Goal: Communication & Community: Participate in discussion

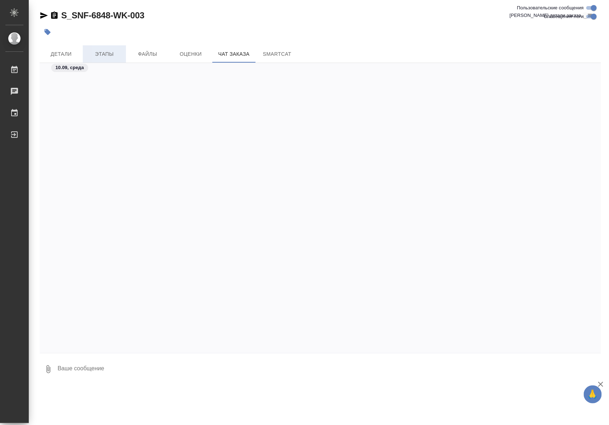
scroll to position [4953, 0]
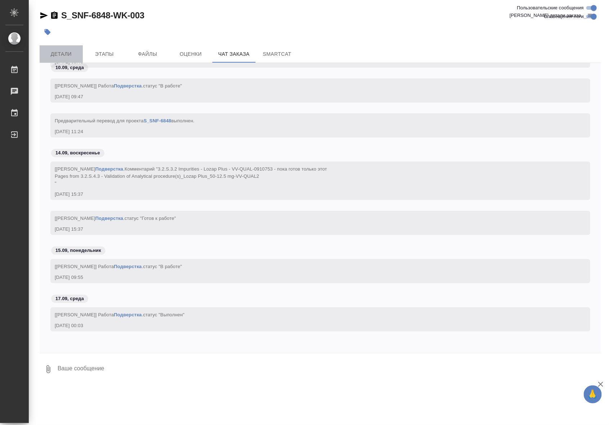
click at [71, 56] on span "Детали" at bounding box center [61, 54] width 35 height 9
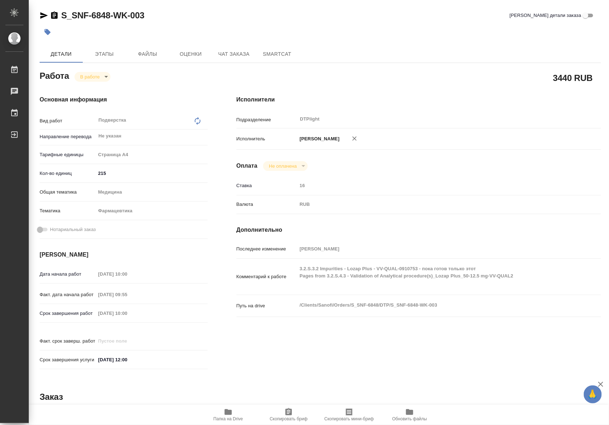
type textarea "x"
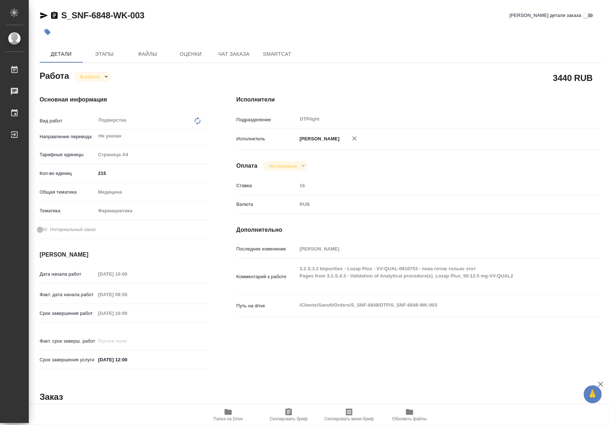
type textarea "x"
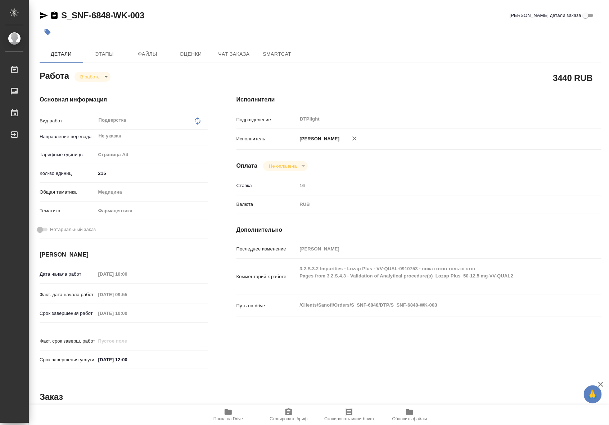
type textarea "x"
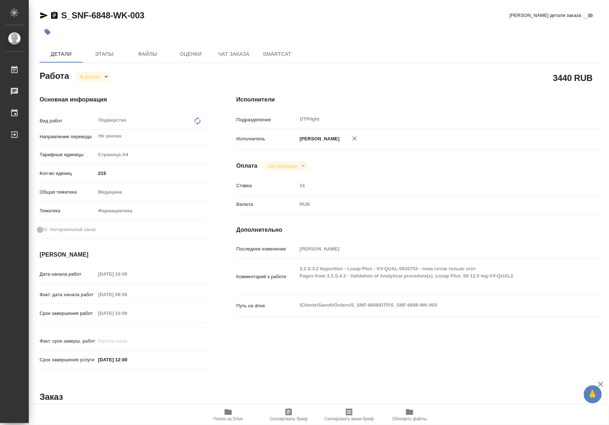
click at [222, 419] on span "Папка на Drive" at bounding box center [229, 419] width 30 height 5
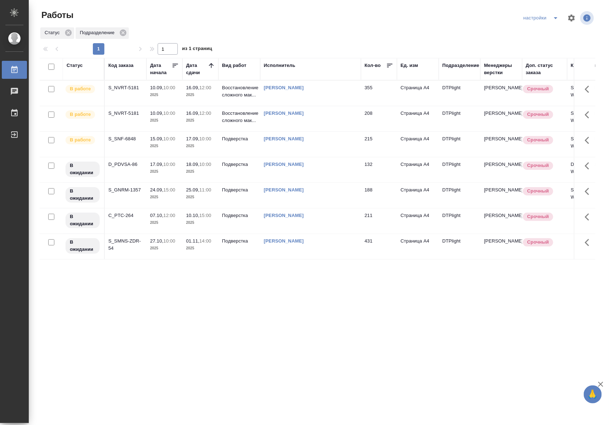
click at [187, 177] on td "18.09, 10:00 2025" at bounding box center [201, 169] width 36 height 25
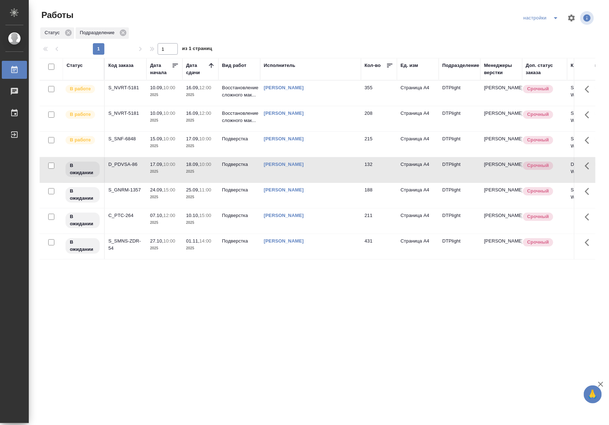
click at [187, 177] on td "18.09, 10:00 2025" at bounding box center [201, 169] width 36 height 25
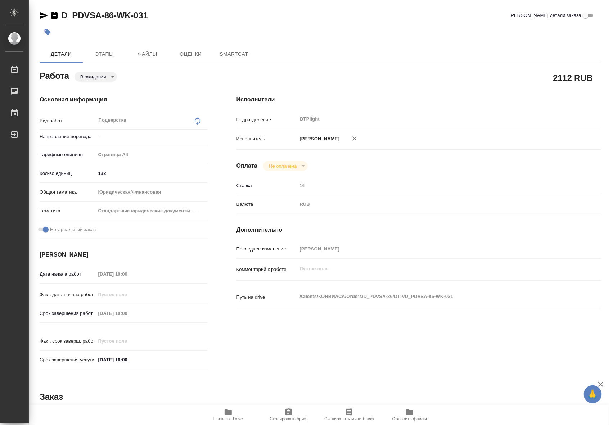
type textarea "x"
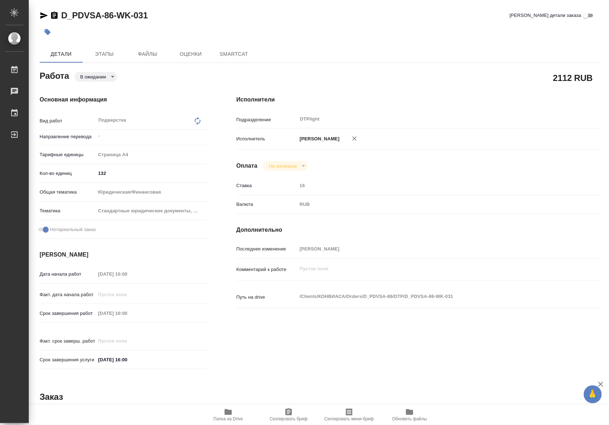
type textarea "x"
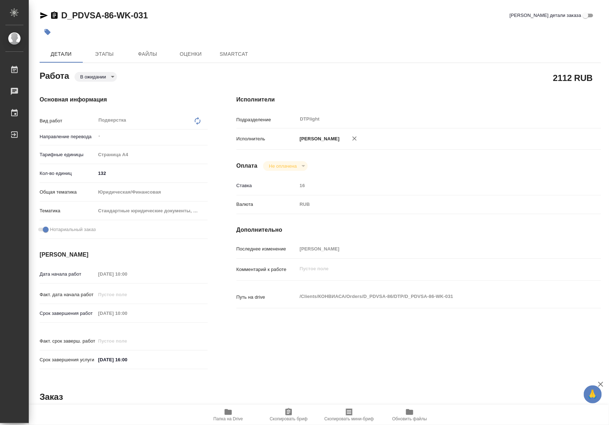
type textarea "x"
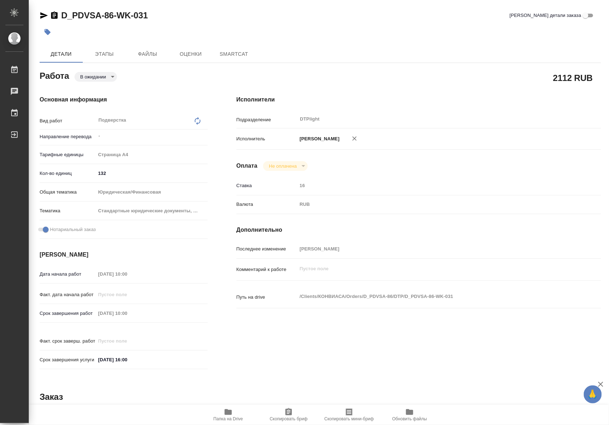
type textarea "x"
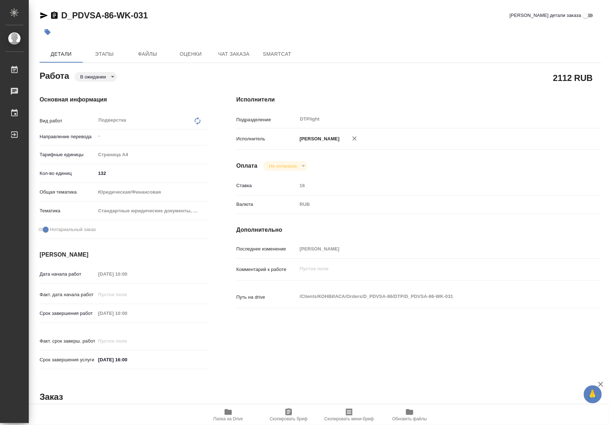
type textarea "x"
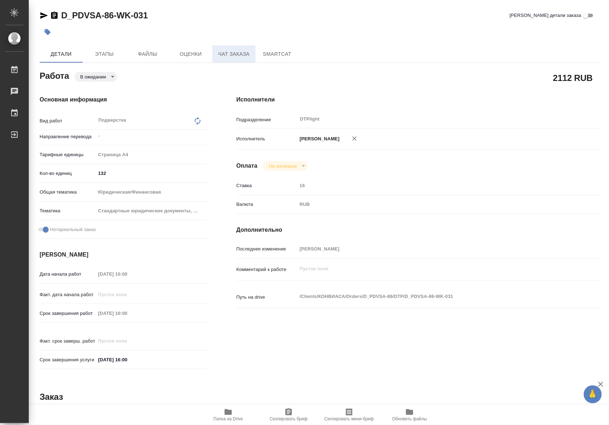
click at [227, 54] on span "Чат заказа" at bounding box center [234, 54] width 35 height 9
type textarea "x"
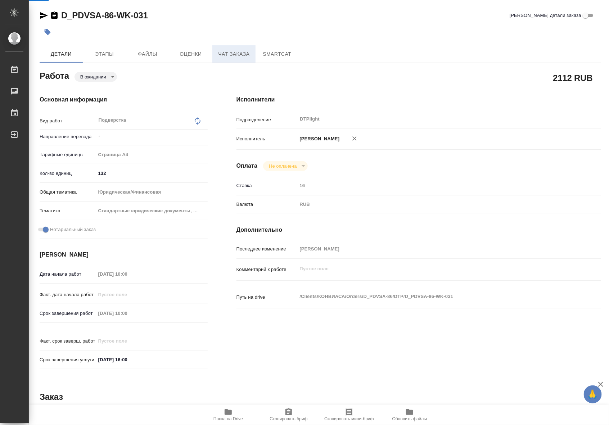
type textarea "x"
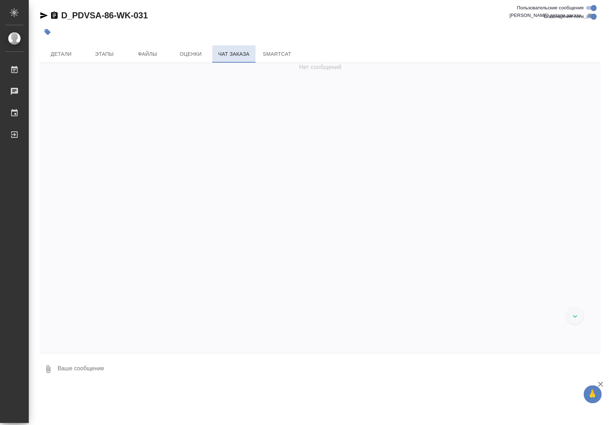
scroll to position [8765, 0]
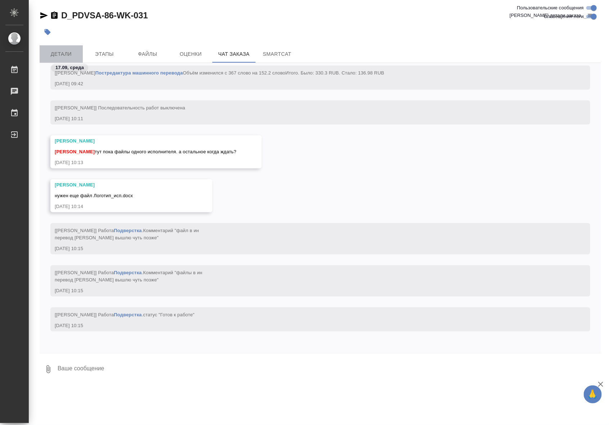
click at [55, 50] on span "Детали" at bounding box center [61, 54] width 35 height 9
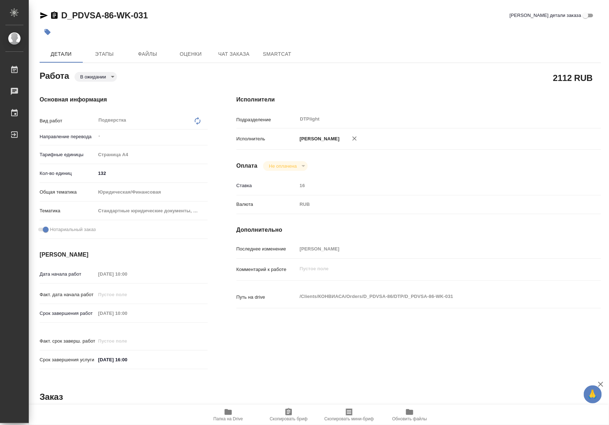
type textarea "x"
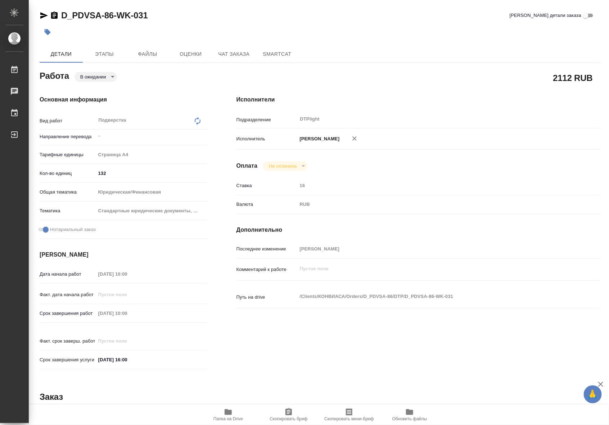
type textarea "x"
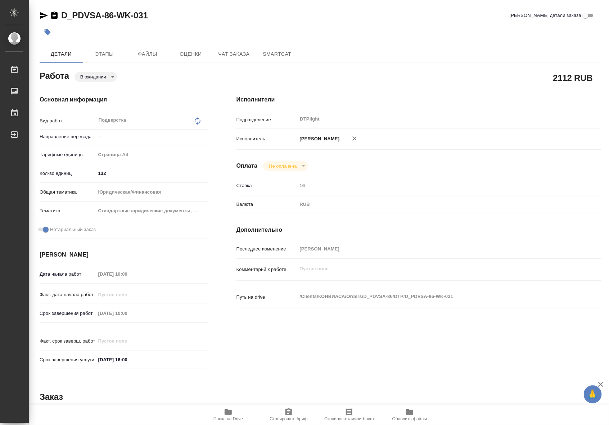
type textarea "x"
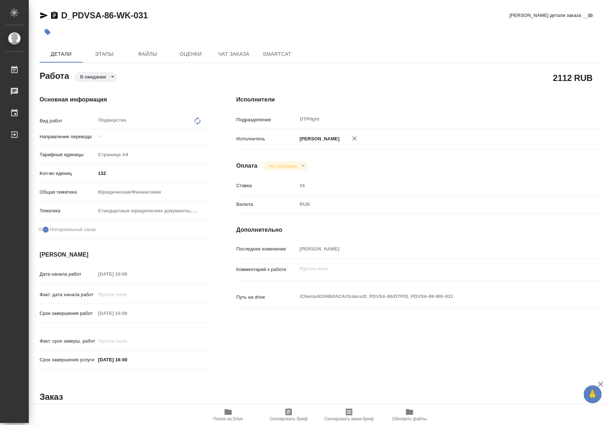
click at [109, 78] on body "🙏 .cls-1 fill:#fff; AWATERA Riianova Anna Работы 0 Чаты График Выйти D_PDVSA-86…" at bounding box center [304, 212] width 609 height 425
click at [216, 70] on div at bounding box center [304, 212] width 609 height 425
click at [230, 417] on span "Папка на Drive" at bounding box center [229, 419] width 30 height 5
click at [236, 415] on span "Папка на Drive" at bounding box center [228, 415] width 52 height 14
click at [226, 51] on span "Чат заказа" at bounding box center [234, 54] width 35 height 9
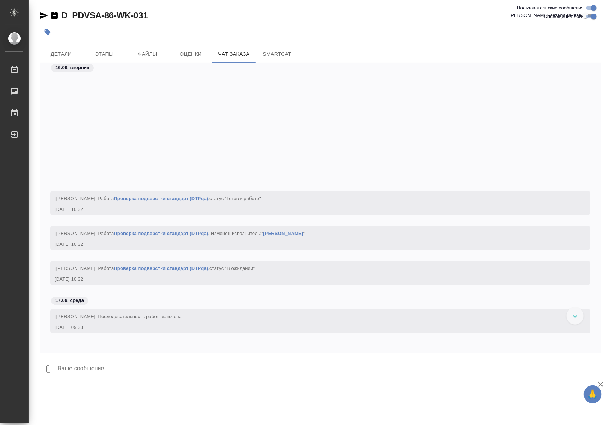
scroll to position [8215, 0]
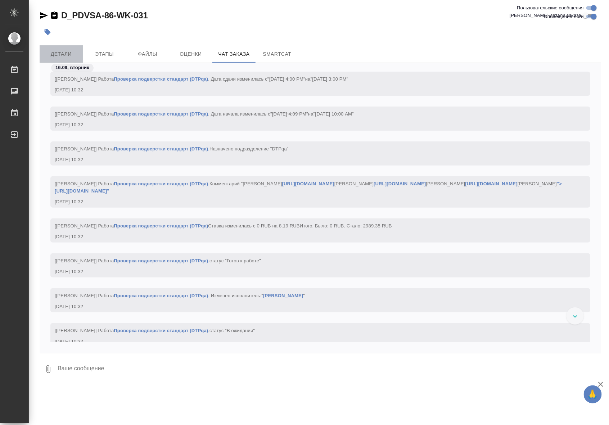
click at [57, 56] on span "Детали" at bounding box center [61, 54] width 35 height 9
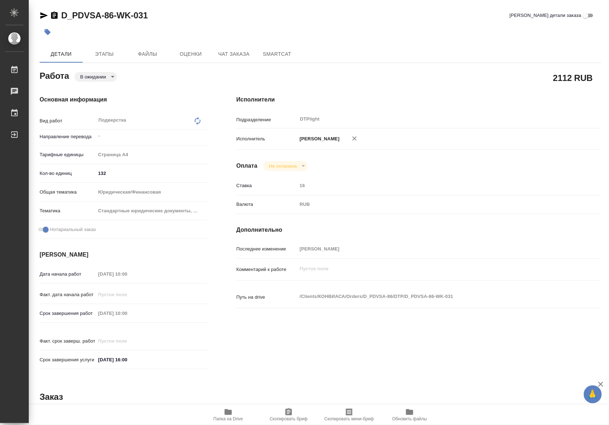
type textarea "x"
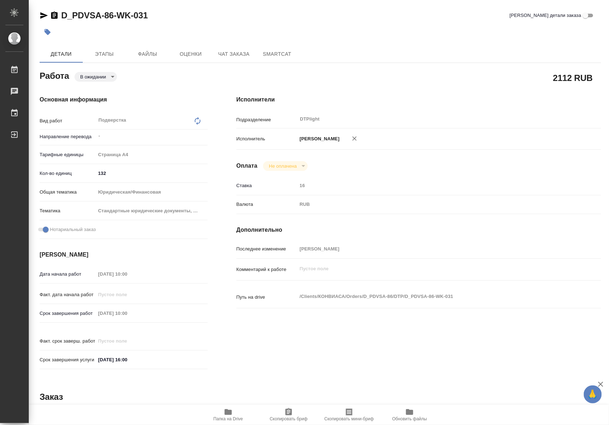
type textarea "x"
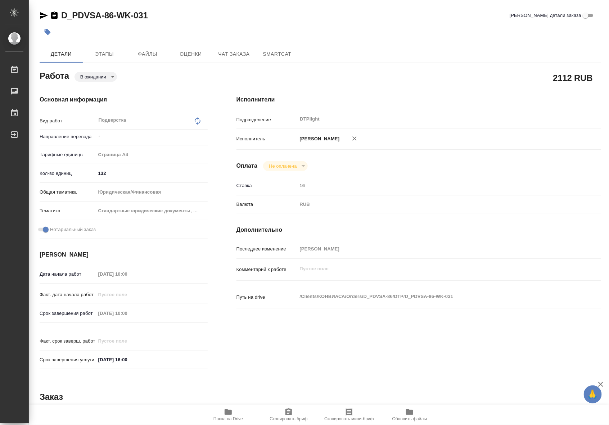
type textarea "x"
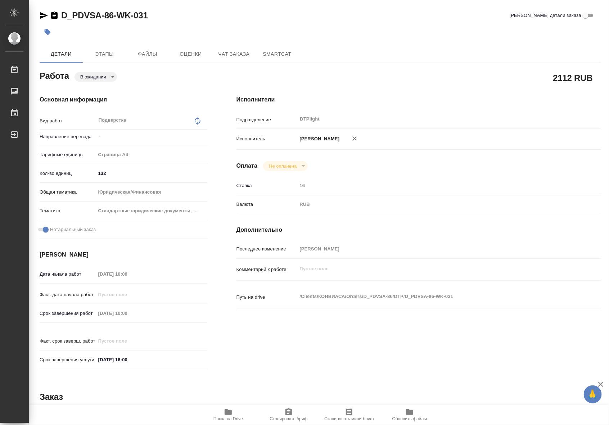
type textarea "x"
